Goal: Find specific page/section: Find specific page/section

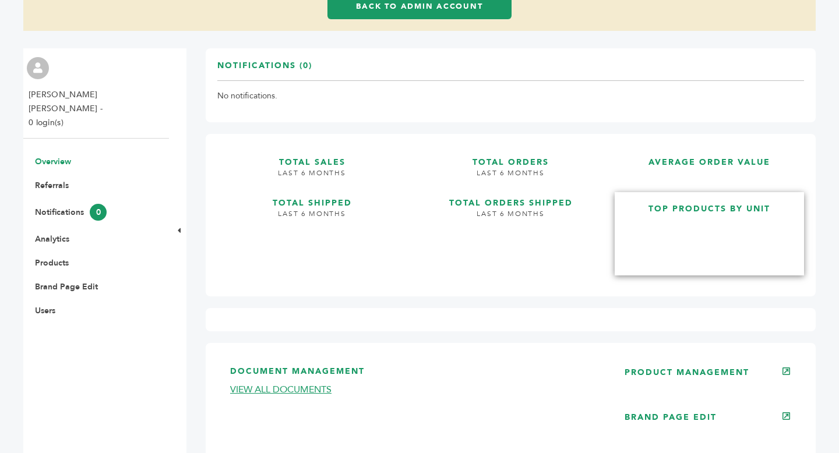
scroll to position [378, 0]
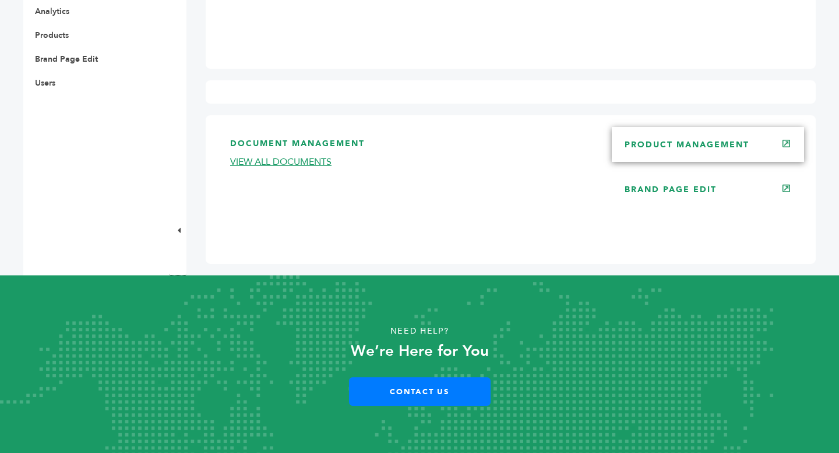
click at [686, 138] on div "PRODUCT MANAGEMENT" at bounding box center [708, 144] width 192 height 35
click at [656, 156] on div "PRODUCT MANAGEMENT" at bounding box center [708, 144] width 192 height 35
click at [686, 144] on link "PRODUCT MANAGEMENT" at bounding box center [687, 144] width 125 height 11
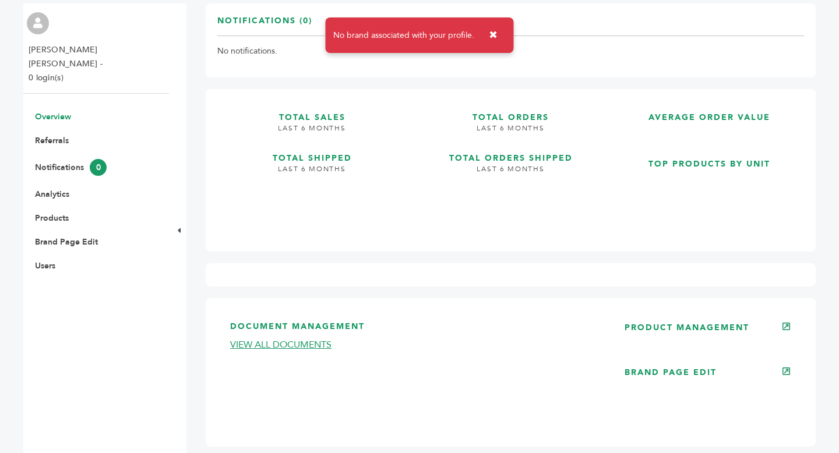
scroll to position [378, 0]
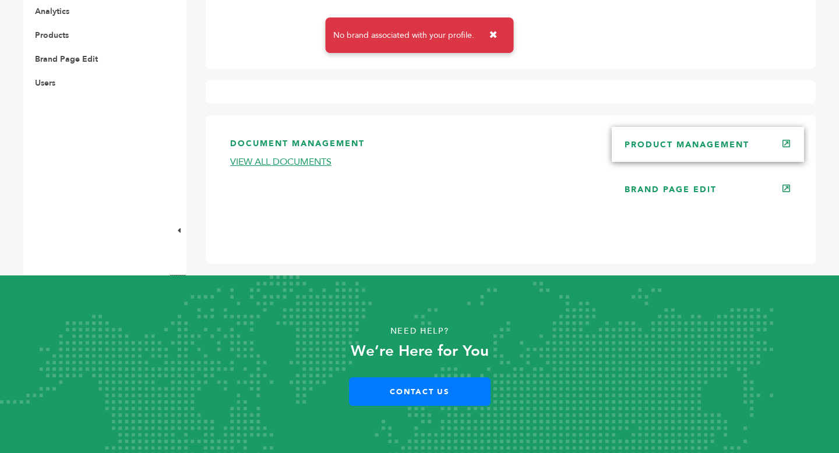
click at [714, 142] on link "PRODUCT MANAGEMENT" at bounding box center [687, 144] width 125 height 11
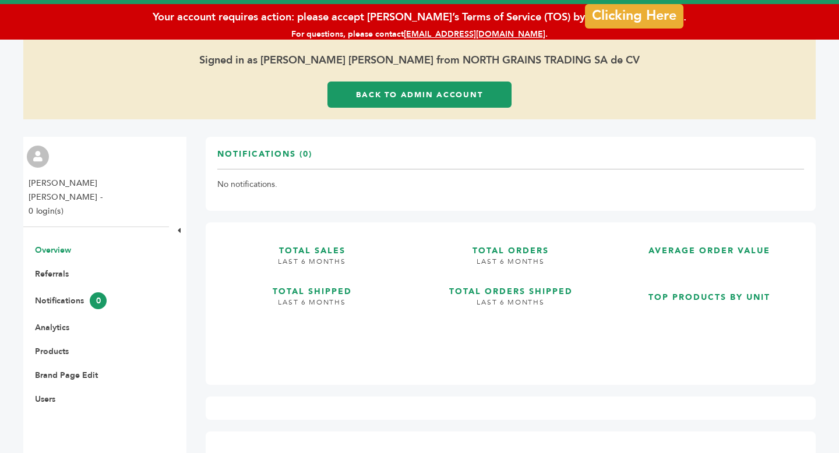
scroll to position [378, 0]
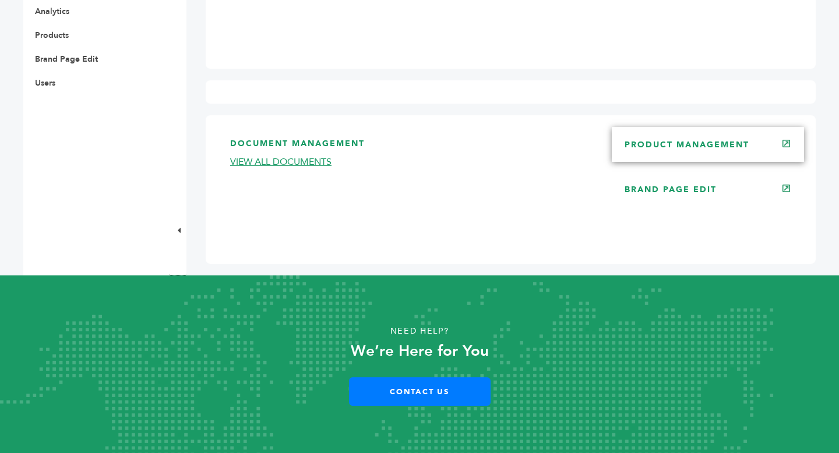
click at [663, 143] on link "PRODUCT MANAGEMENT" at bounding box center [687, 144] width 125 height 11
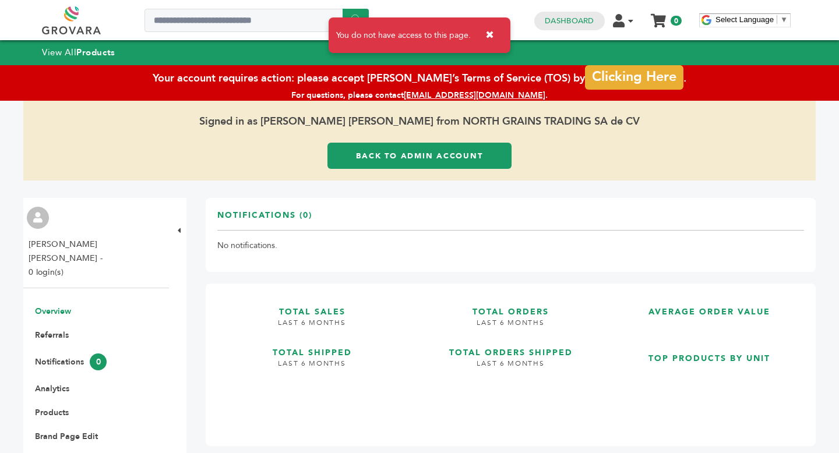
click at [373, 137] on span "Signed in as Hector Alberto Vizcaino Ferreira from NORTH GRAINS TRADING SA de CV" at bounding box center [419, 122] width 792 height 42
click at [392, 160] on link "Back to Admin Account" at bounding box center [419, 156] width 184 height 26
